Goal: Find specific page/section: Find specific page/section

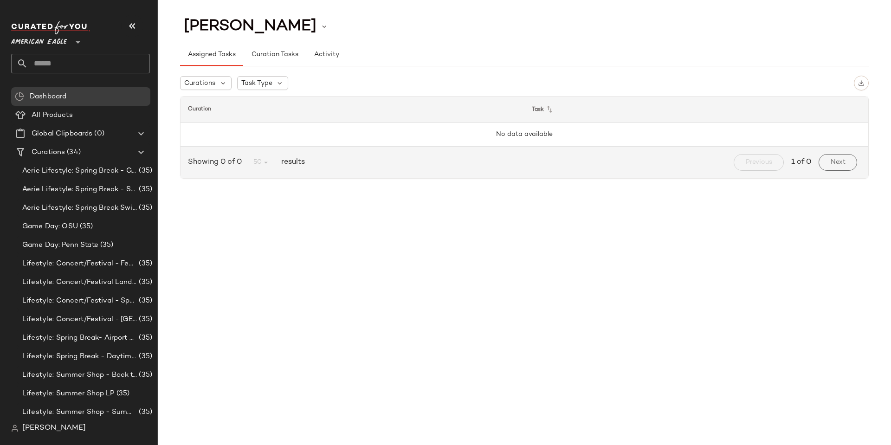
click at [54, 438] on nav "American Eagle ** Dashboard All Products Global Clipboards (0) Curations (34) A…" at bounding box center [79, 222] width 158 height 445
click at [59, 431] on span "[PERSON_NAME]" at bounding box center [54, 428] width 64 height 11
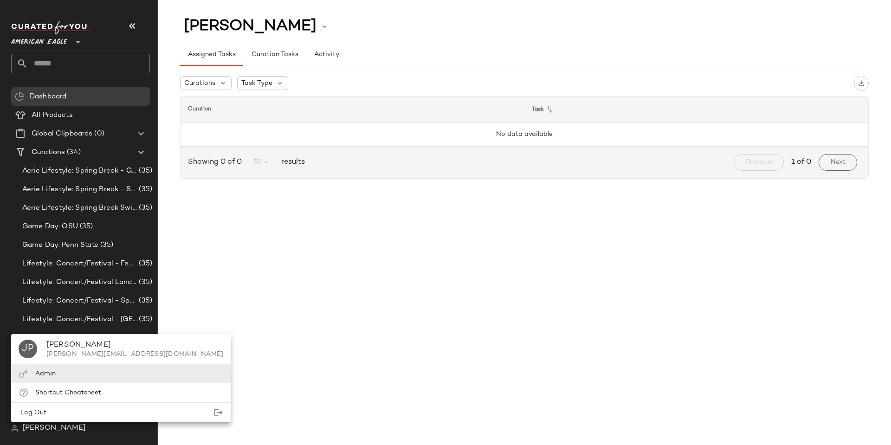
click at [64, 376] on div "Admin" at bounding box center [120, 373] width 219 height 19
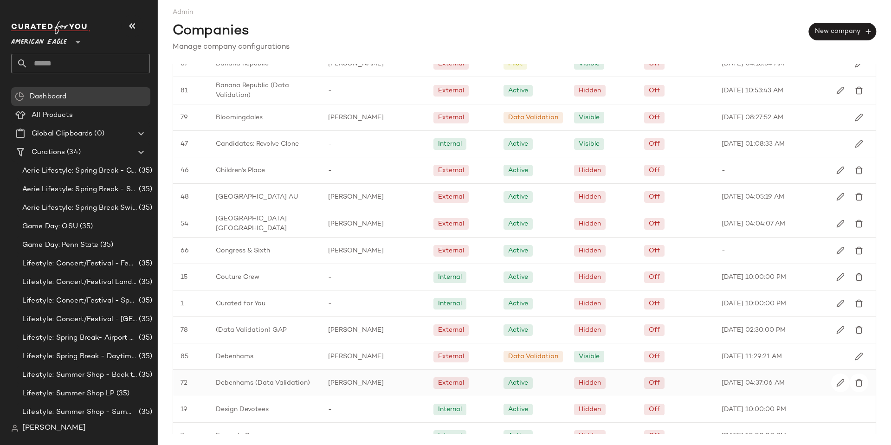
scroll to position [371, 0]
